Goal: Contribute content: Contribute content

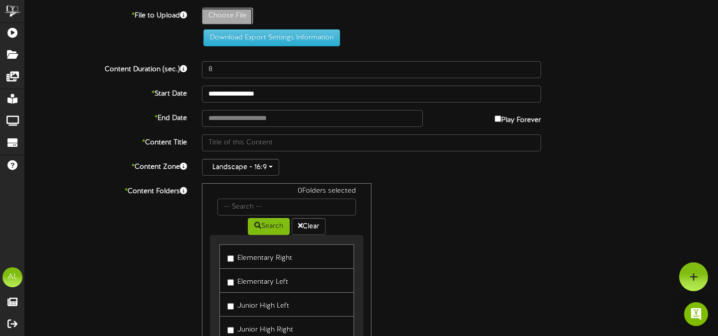
type input "**********"
type input "BlueandWhiteSimpleThankYouVideo2"
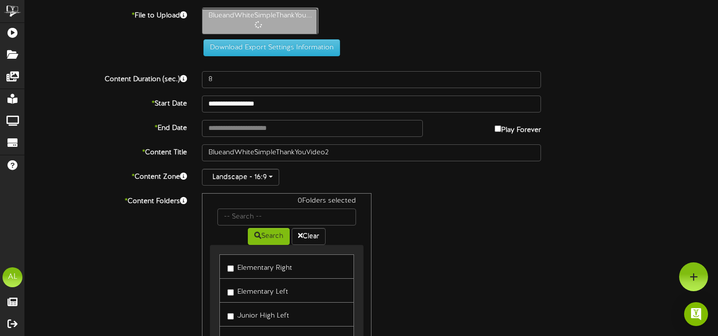
type input "38"
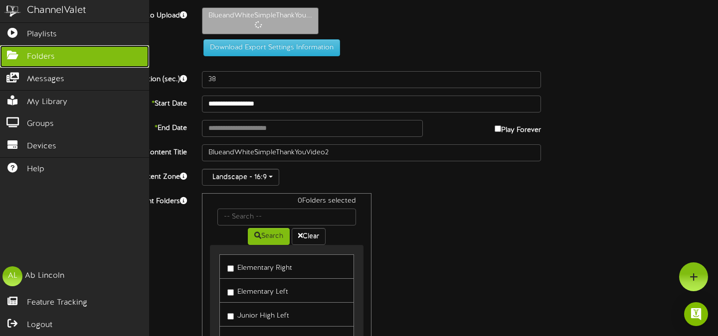
click at [30, 52] on span "Folders" at bounding box center [41, 56] width 28 height 11
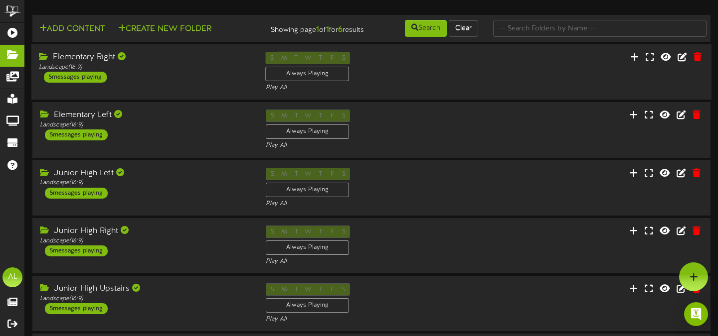
click at [201, 83] on div "Elementary Right Landscape ( 16:9 ) 5 messages playing" at bounding box center [144, 67] width 227 height 31
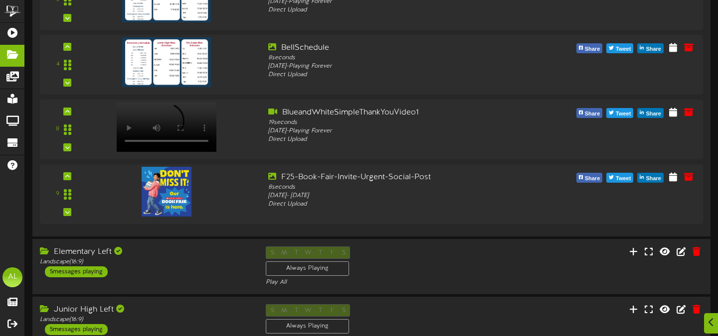
scroll to position [252, 0]
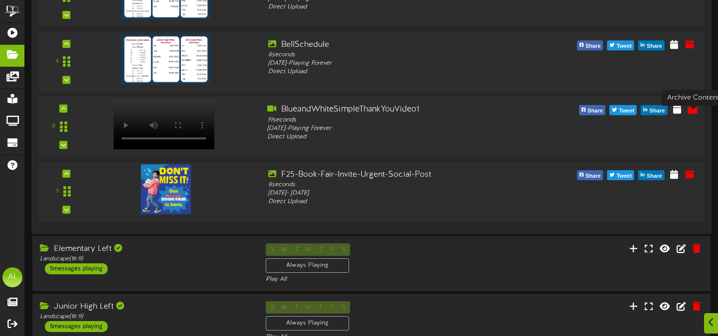
click at [695, 115] on icon at bounding box center [692, 109] width 11 height 11
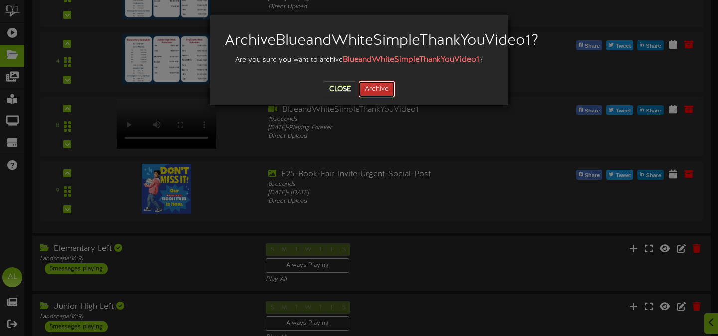
click at [373, 98] on button "Archive" at bounding box center [376, 89] width 37 height 17
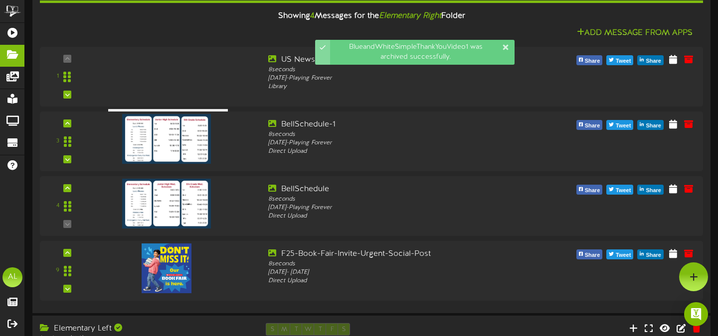
scroll to position [0, 0]
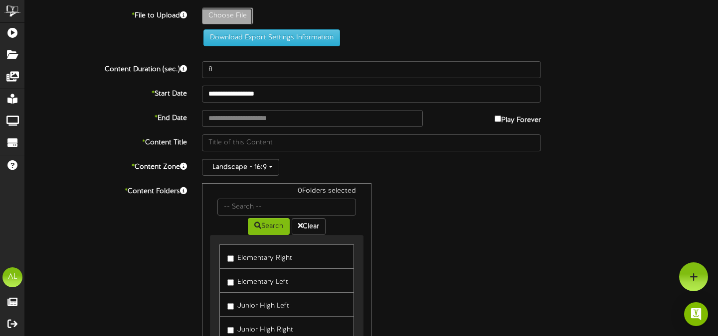
type input "**********"
type input "BlueandWhiteSimpleThankYouVideo2"
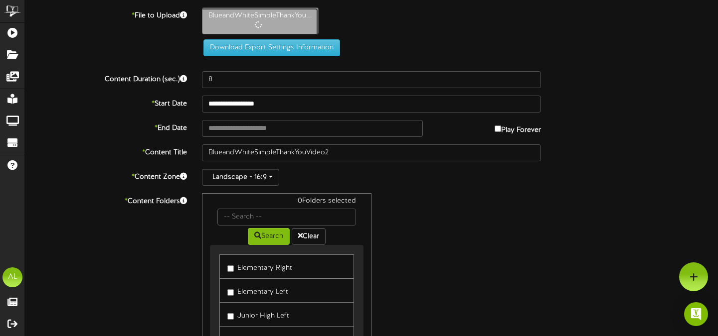
type input "38"
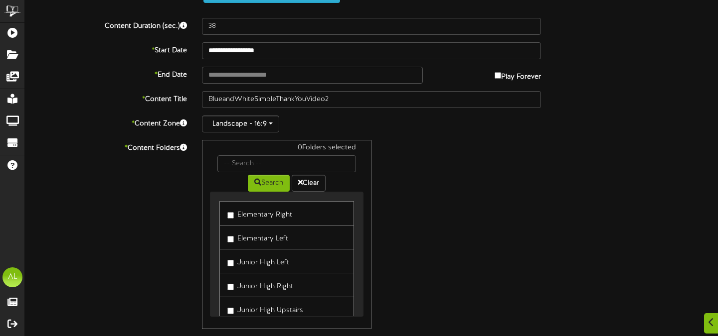
scroll to position [71, 0]
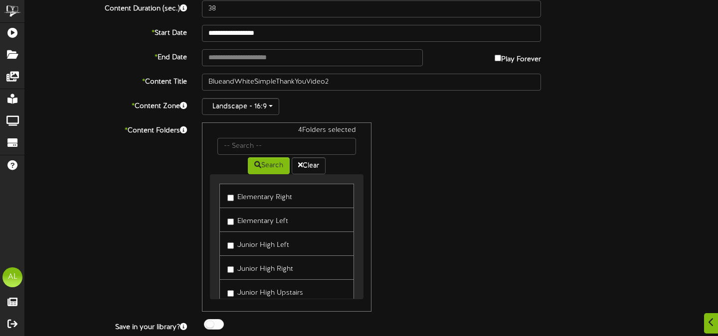
click at [231, 289] on label "Junior High Upstairs" at bounding box center [265, 291] width 76 height 13
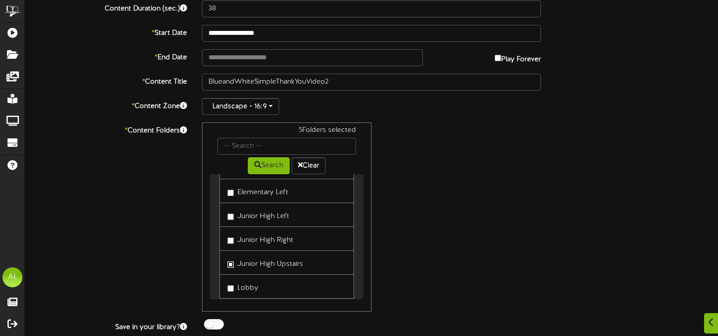
scroll to position [48, 0]
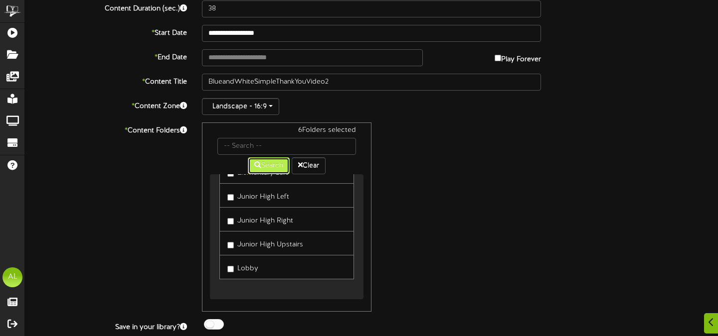
click at [275, 168] on button "Search" at bounding box center [269, 165] width 42 height 17
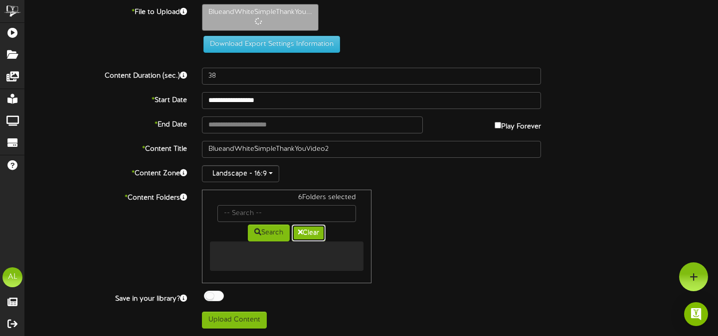
click at [307, 229] on button "Clear" at bounding box center [309, 233] width 34 height 17
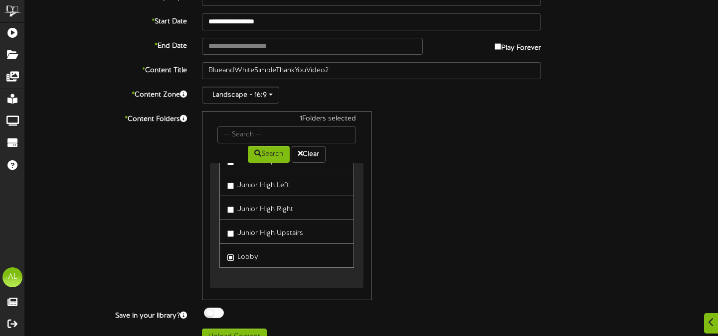
scroll to position [99, 0]
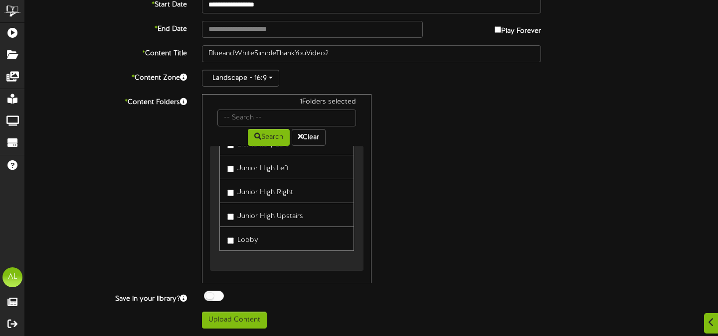
click at [238, 330] on div "ChannelValet Playlists Folders Messages My Library Groups Devices Help AL [PERS…" at bounding box center [359, 119] width 718 height 436
click at [242, 315] on button "Upload Content" at bounding box center [234, 320] width 65 height 17
type input "**********"
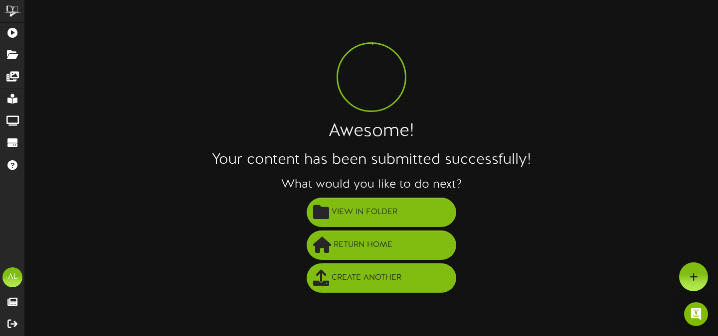
scroll to position [0, 0]
